Goal: Navigation & Orientation: Find specific page/section

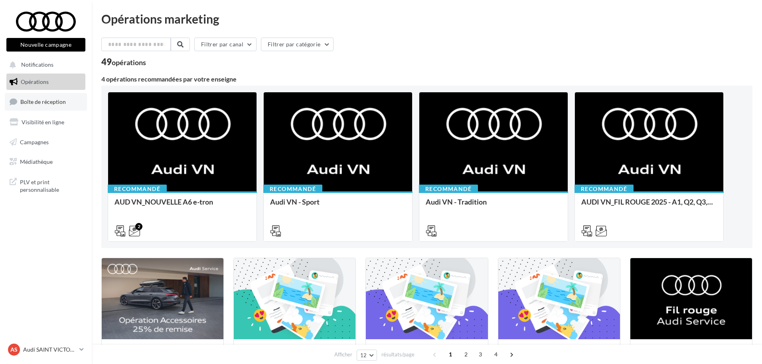
click at [61, 107] on link "Boîte de réception" at bounding box center [46, 101] width 82 height 17
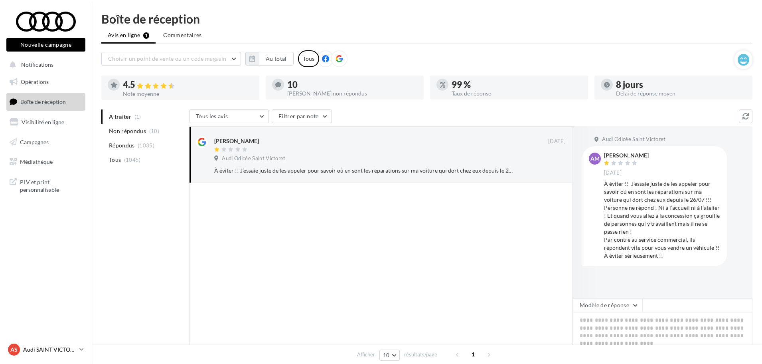
click at [83, 345] on link "AS Audi SAINT VICTORET audi-sain-gau" at bounding box center [45, 349] width 79 height 15
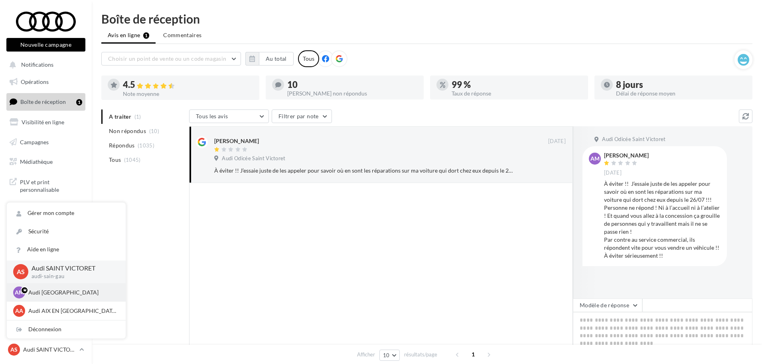
click at [67, 291] on p "Audi [GEOGRAPHIC_DATA]" at bounding box center [72, 292] width 88 height 8
